Goal: Information Seeking & Learning: Learn about a topic

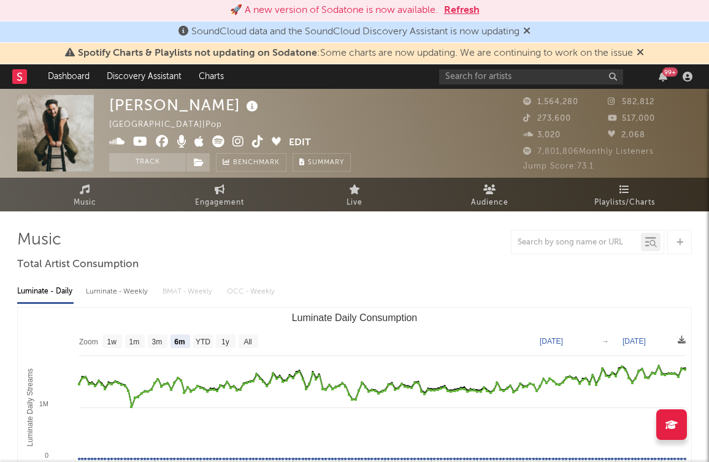
select select "6m"
select select "All"
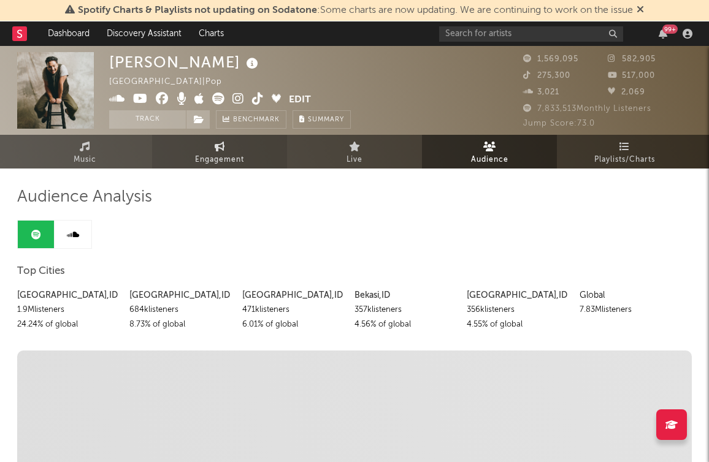
click at [254, 158] on link "Engagement" at bounding box center [219, 152] width 135 height 34
select select "1w"
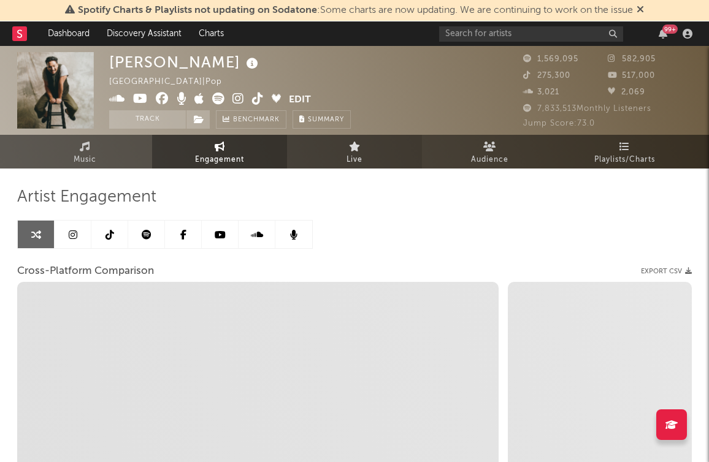
click at [388, 158] on link "Live" at bounding box center [354, 152] width 135 height 34
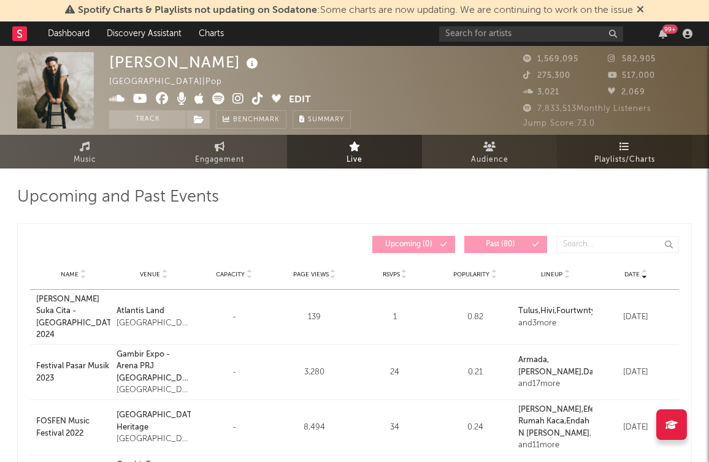
click at [577, 152] on link "Playlists/Charts" at bounding box center [624, 152] width 135 height 34
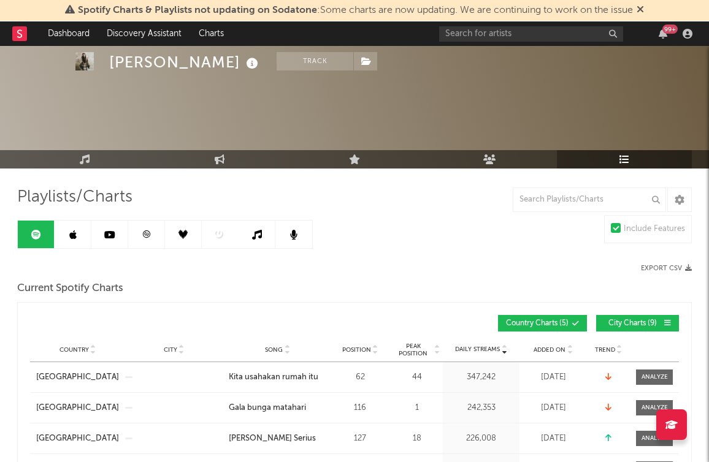
scroll to position [185, 0]
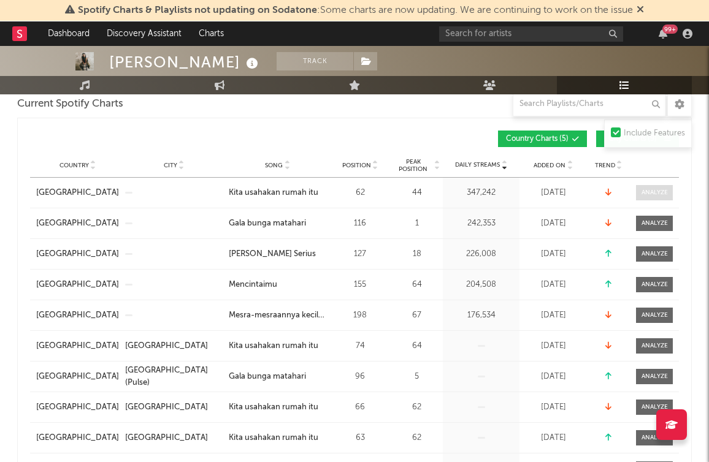
click at [655, 187] on span at bounding box center [654, 192] width 37 height 15
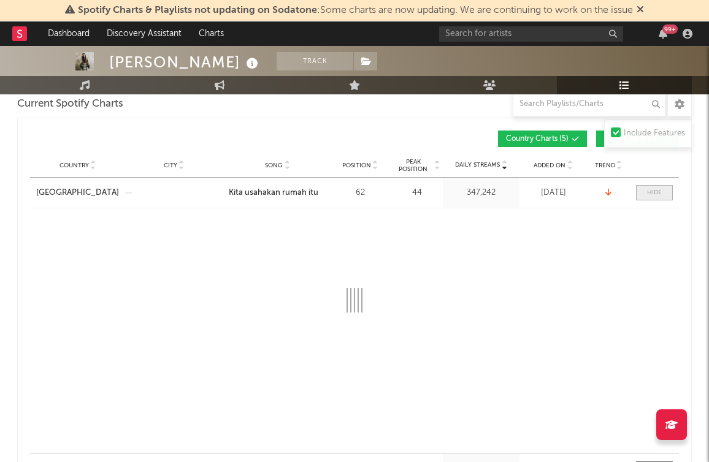
select select "6m"
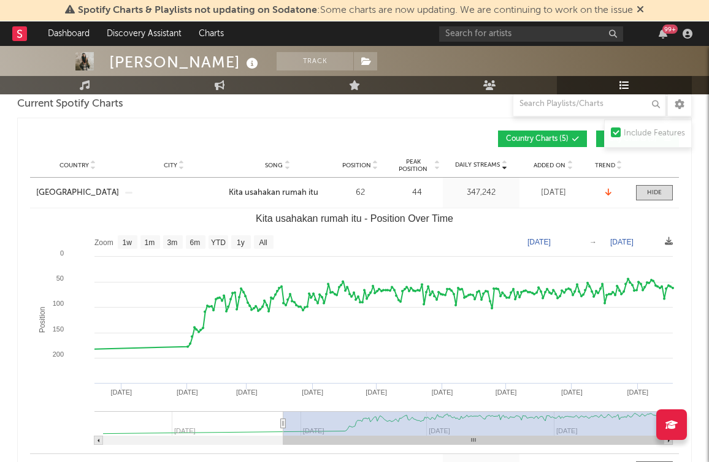
drag, startPoint x: 390, startPoint y: 420, endPoint x: 283, endPoint y: 409, distance: 107.4
click at [283, 409] on icon "Created with Highcharts 10.3.3 Position Kita usahakan rumah itu - Position Over…" at bounding box center [354, 331] width 649 height 245
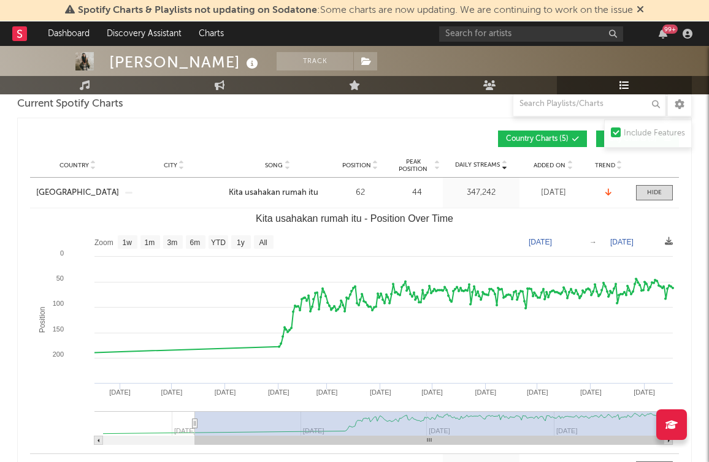
type input "[DATE]"
click at [194, 417] on g "Kita usahakan rumah itu - Position Over Time" at bounding box center [383, 429] width 578 height 34
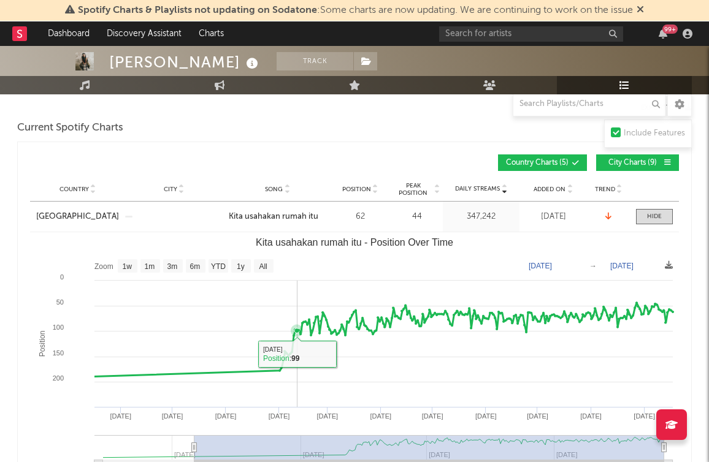
scroll to position [222, 0]
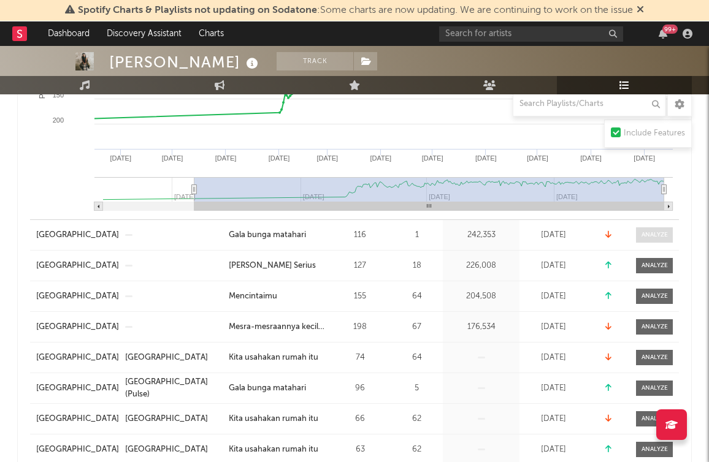
click at [655, 239] on div at bounding box center [655, 235] width 26 height 9
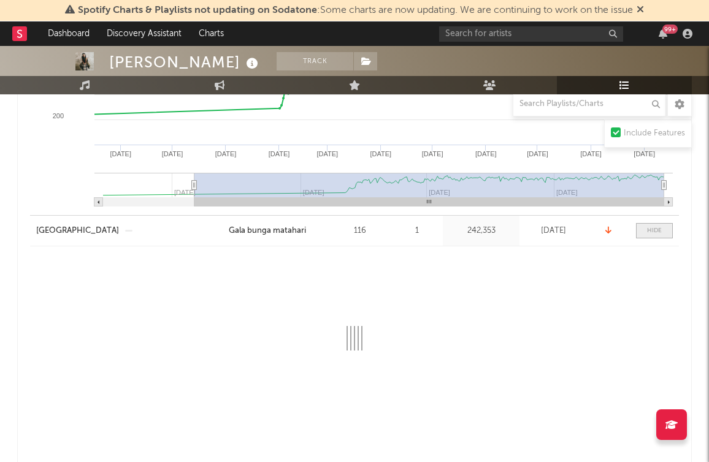
scroll to position [422, 0]
select select "6m"
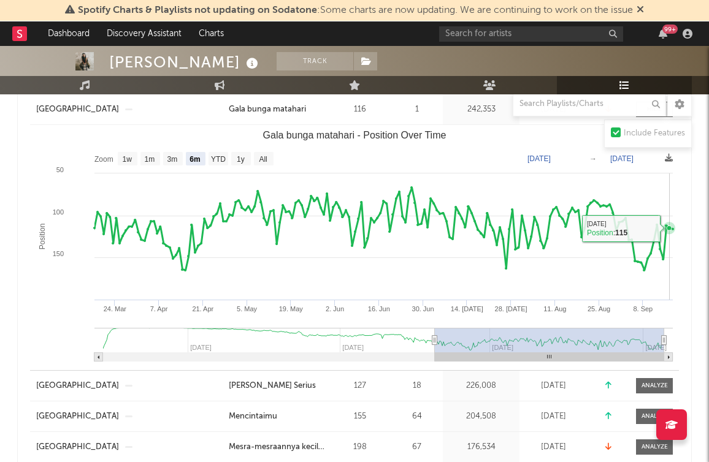
scroll to position [548, 0]
